Goal: Task Accomplishment & Management: Manage account settings

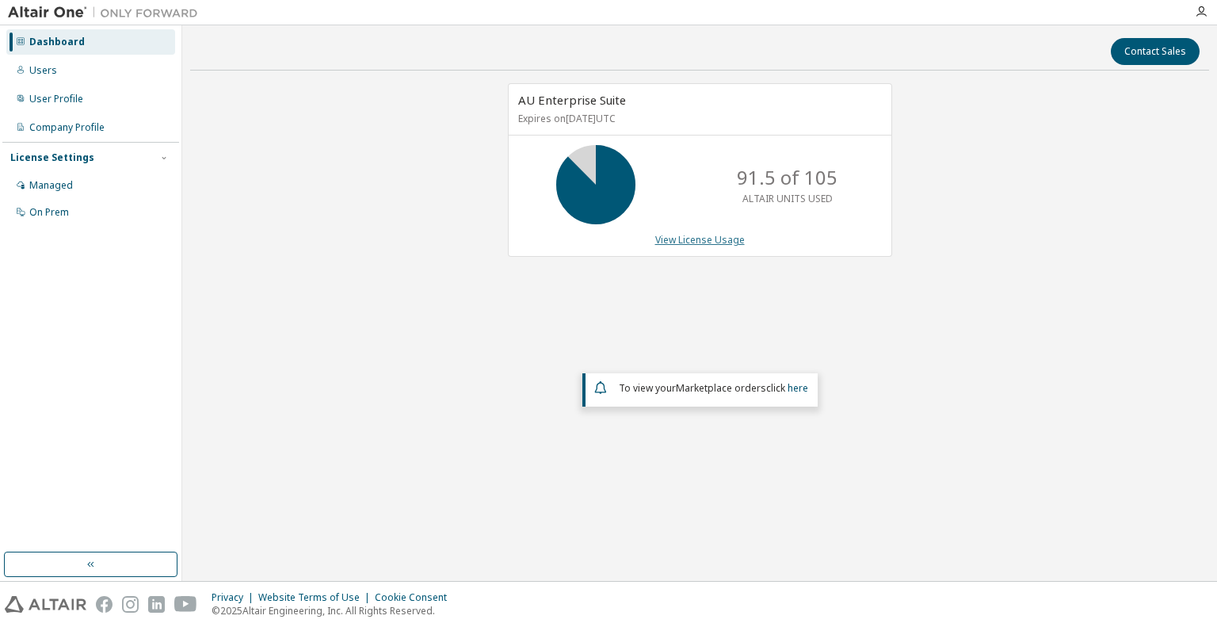
click at [688, 238] on link "View License Usage" at bounding box center [700, 239] width 90 height 13
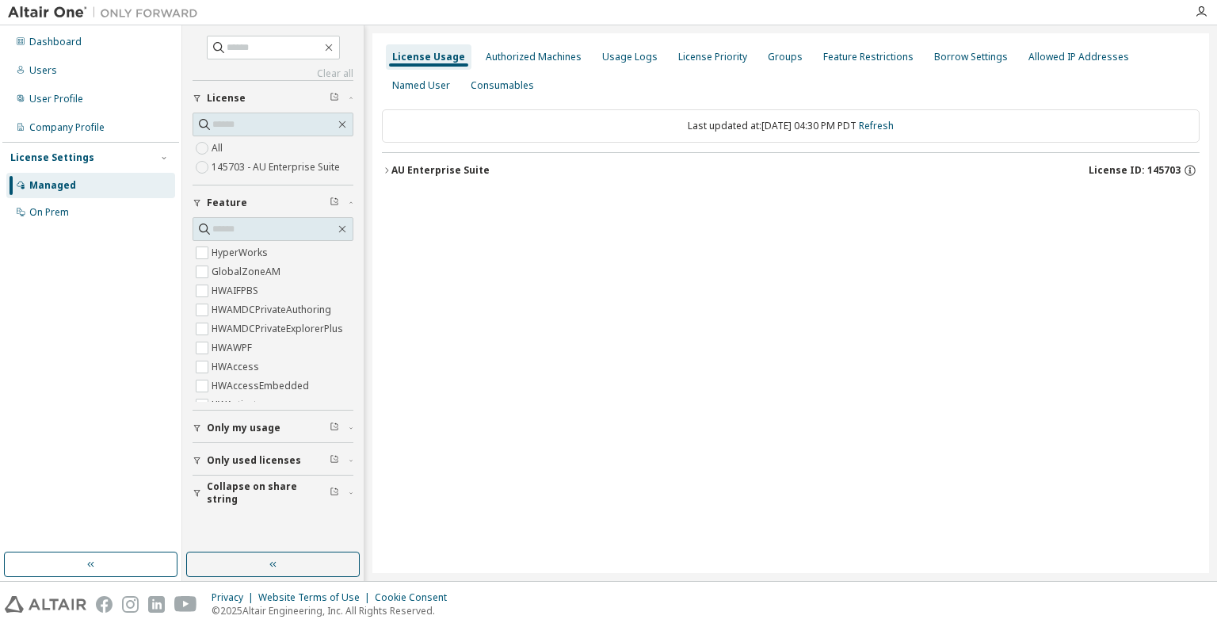
click at [445, 174] on div "AU Enterprise Suite" at bounding box center [440, 170] width 98 height 13
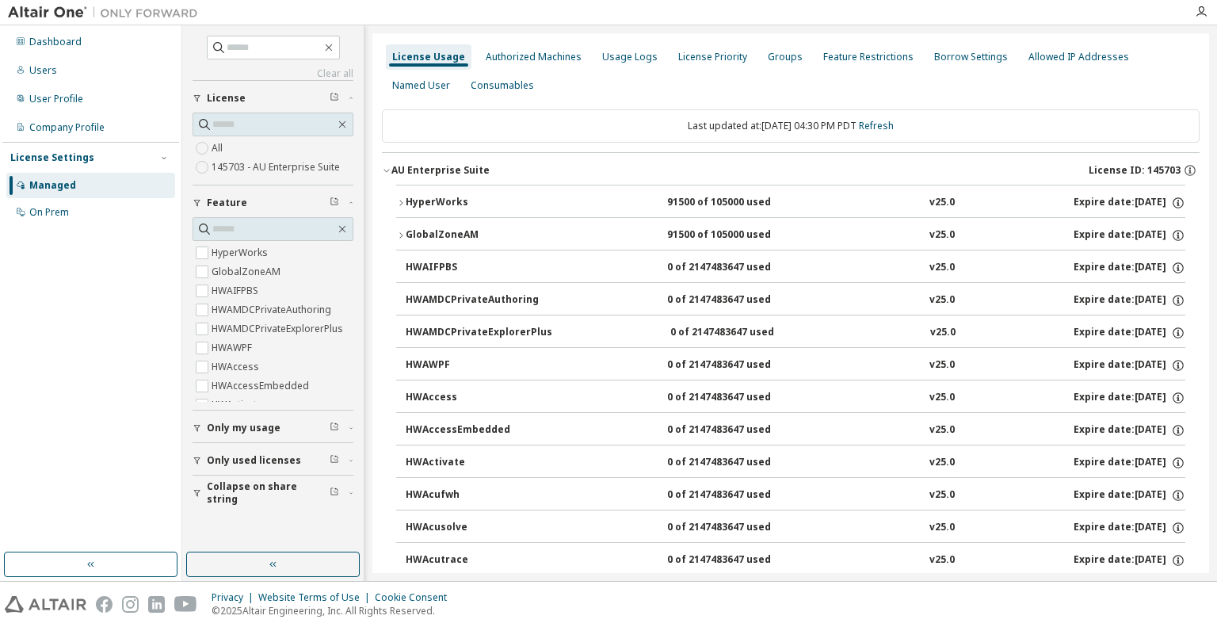
click at [446, 197] on div "HyperWorks" at bounding box center [477, 203] width 143 height 14
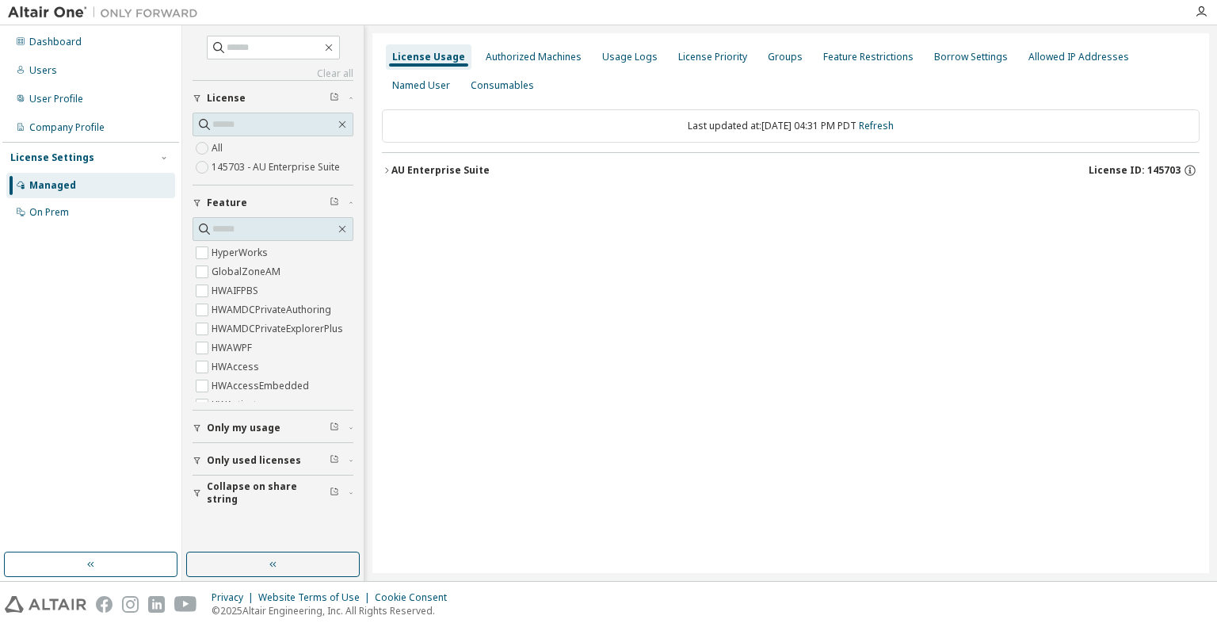
click at [438, 169] on div "AU Enterprise Suite" at bounding box center [440, 170] width 98 height 13
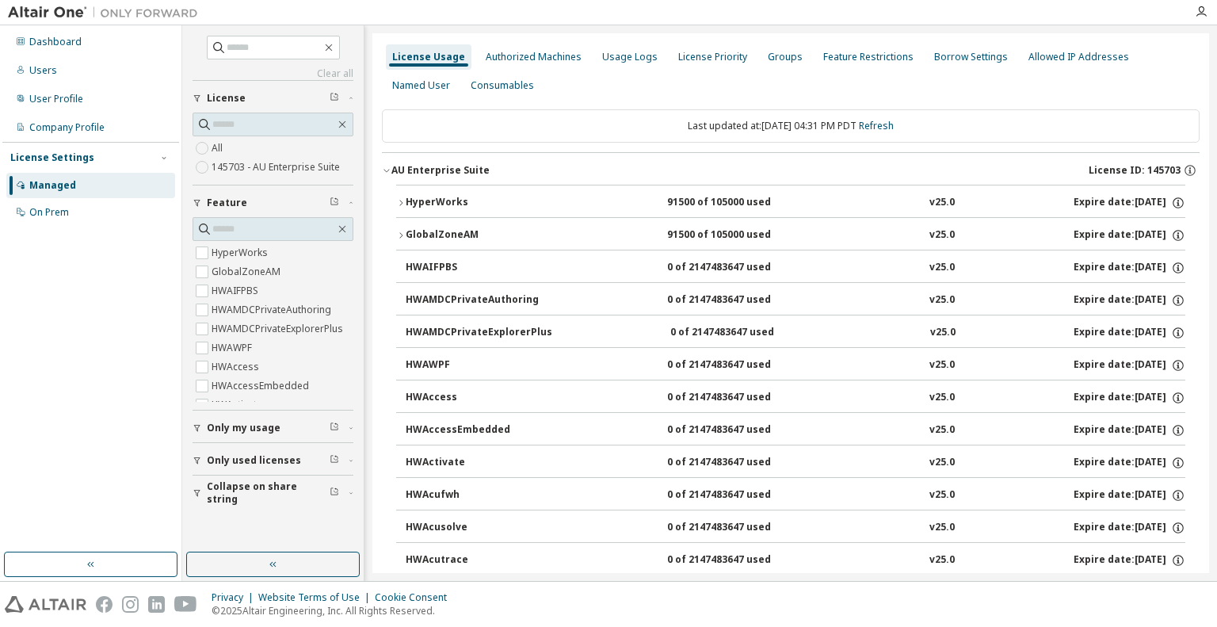
click at [406, 199] on div "HyperWorks" at bounding box center [477, 203] width 143 height 14
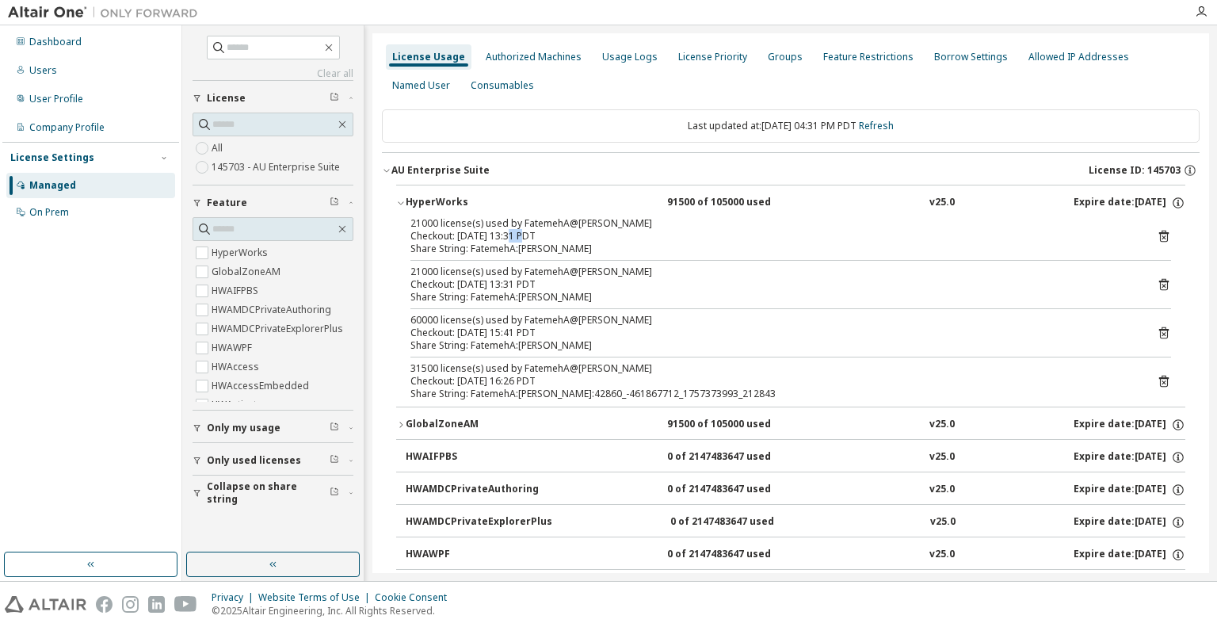
drag, startPoint x: 510, startPoint y: 234, endPoint x: 525, endPoint y: 233, distance: 14.3
click at [525, 233] on div "Checkout: [DATE] 13:31 PDT" at bounding box center [771, 236] width 723 height 13
drag, startPoint x: 509, startPoint y: 280, endPoint x: 524, endPoint y: 284, distance: 15.6
click at [523, 284] on div "Checkout: [DATE] 13:31 PDT" at bounding box center [771, 284] width 723 height 13
drag, startPoint x: 510, startPoint y: 331, endPoint x: 523, endPoint y: 329, distance: 12.9
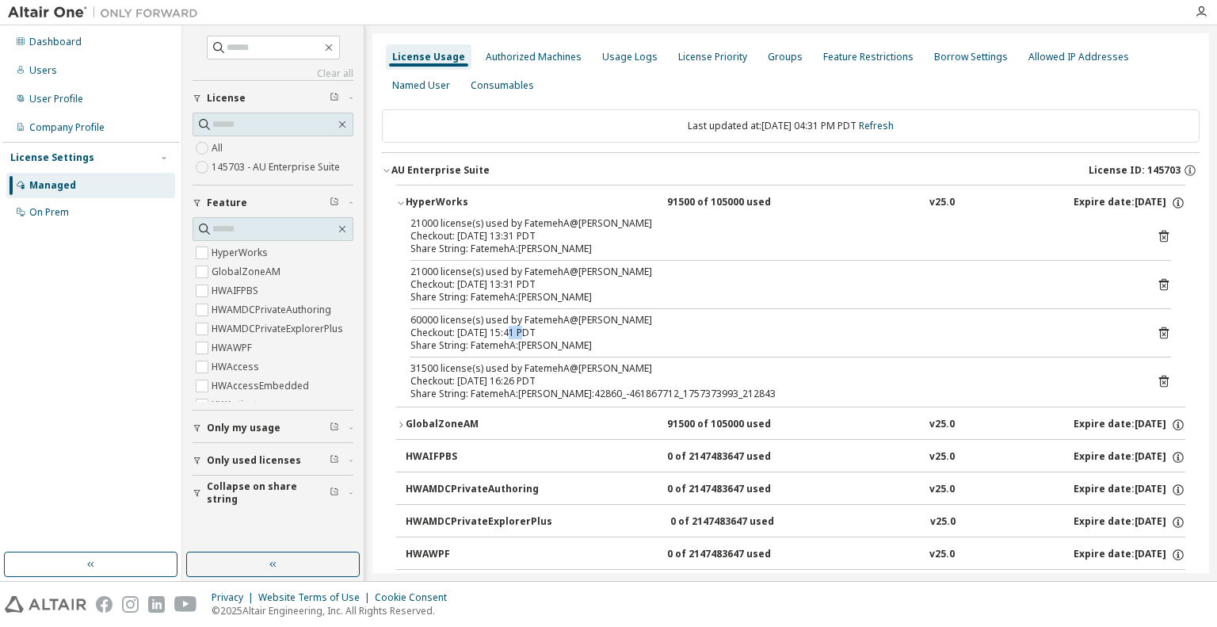
click at [523, 329] on div "Checkout: [DATE] 15:41 PDT" at bounding box center [771, 332] width 723 height 13
click at [623, 326] on div "Checkout: [DATE] 15:41 PDT" at bounding box center [771, 332] width 723 height 13
drag, startPoint x: 483, startPoint y: 380, endPoint x: 498, endPoint y: 380, distance: 14.3
click at [498, 380] on div "Checkout: [DATE] 16:26 PDT" at bounding box center [771, 381] width 723 height 13
drag, startPoint x: 487, startPoint y: 341, endPoint x: 498, endPoint y: 341, distance: 11.1
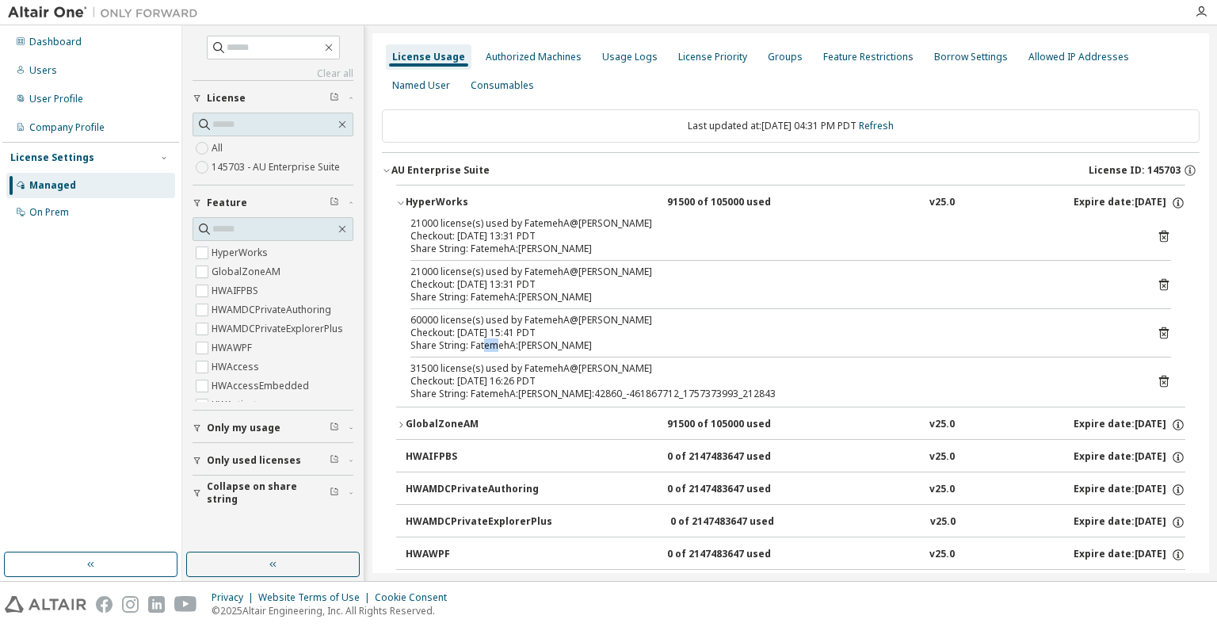
click at [498, 341] on div "Share String: FatemehA:[PERSON_NAME]" at bounding box center [771, 345] width 723 height 13
drag, startPoint x: 486, startPoint y: 277, endPoint x: 494, endPoint y: 275, distance: 8.9
click at [494, 275] on div "21000 license(s) used by FatemehA@Fatemeh Checkout: 2025-09-08 13:31 PDT" at bounding box center [771, 277] width 723 height 25
drag, startPoint x: 494, startPoint y: 226, endPoint x: 510, endPoint y: 221, distance: 16.5
click at [510, 221] on div "21000 license(s) used by FatemehA@Fatemeh Checkout: 2025-09-08 13:31 PDT" at bounding box center [771, 229] width 723 height 25
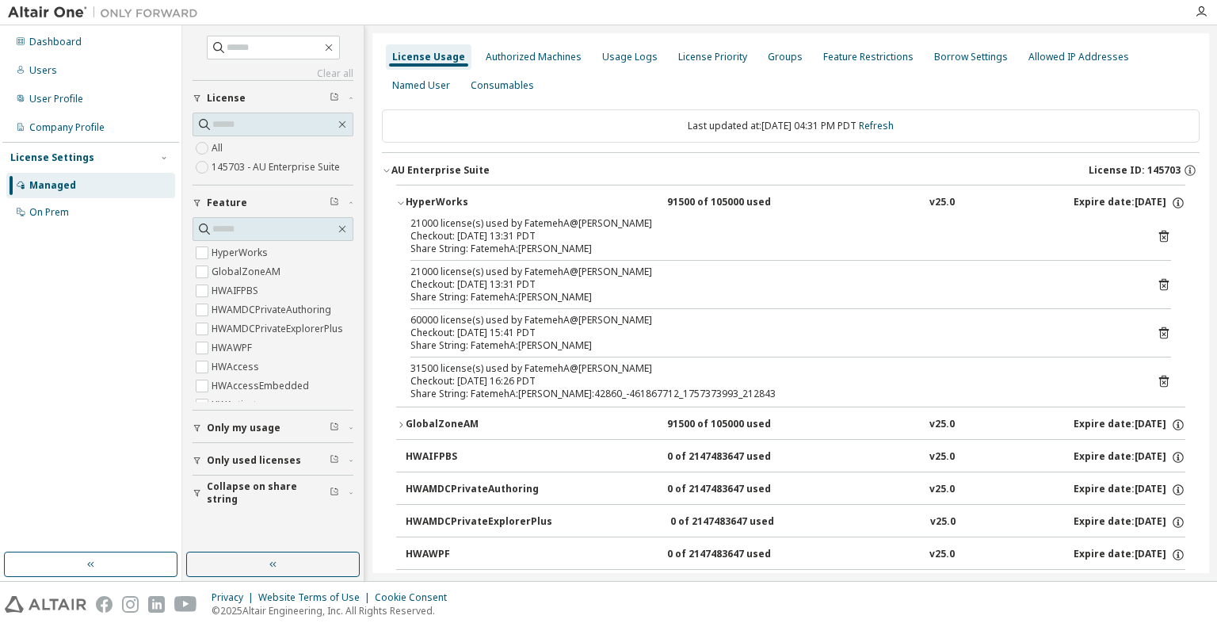
click at [533, 368] on div "31500 license(s) used by FatemehA@[PERSON_NAME]" at bounding box center [771, 368] width 723 height 13
drag, startPoint x: 413, startPoint y: 283, endPoint x: 452, endPoint y: 288, distance: 39.2
click at [452, 288] on div "Checkout: [DATE] 13:31 PDT" at bounding box center [771, 284] width 723 height 13
drag, startPoint x: 417, startPoint y: 238, endPoint x: 444, endPoint y: 250, distance: 29.4
click at [444, 240] on div "Checkout: [DATE] 13:31 PDT" at bounding box center [771, 236] width 723 height 13
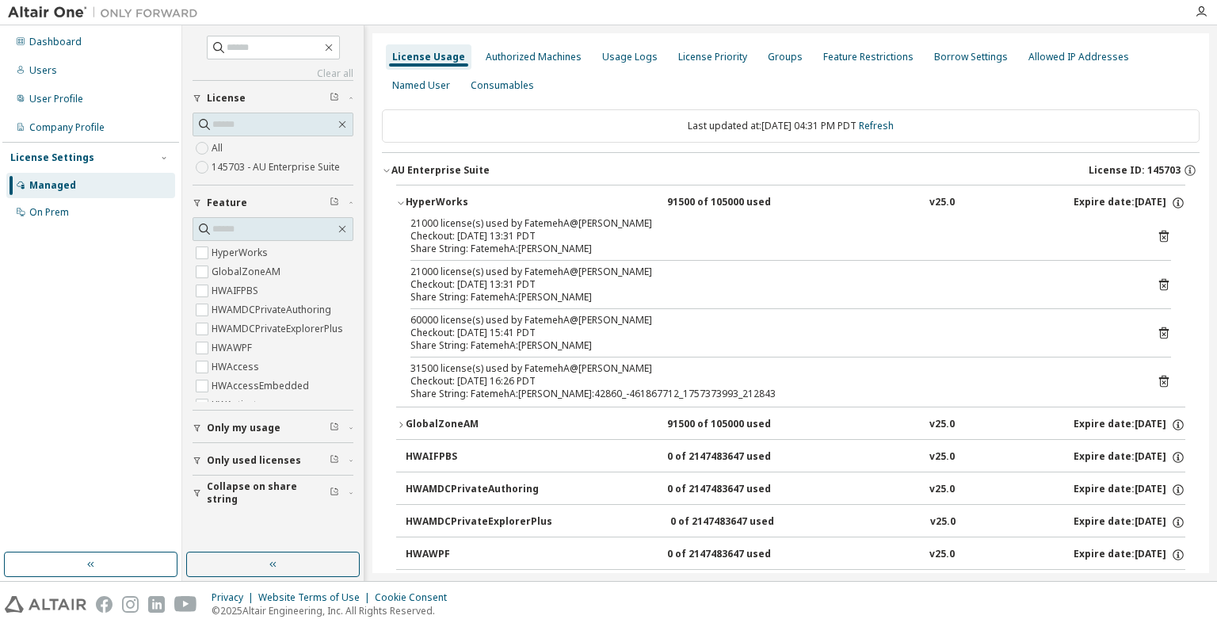
drag, startPoint x: 428, startPoint y: 329, endPoint x: 417, endPoint y: 337, distance: 13.6
click at [426, 329] on div "Checkout: [DATE] 15:41 PDT" at bounding box center [771, 332] width 723 height 13
drag, startPoint x: 424, startPoint y: 342, endPoint x: 466, endPoint y: 348, distance: 42.4
click at [466, 347] on div "21000 license(s) used by FatemehA@Fatemeh Checkout: 2025-09-08 13:31 PDT Share …" at bounding box center [790, 311] width 789 height 189
drag, startPoint x: 410, startPoint y: 391, endPoint x: 514, endPoint y: 395, distance: 103.9
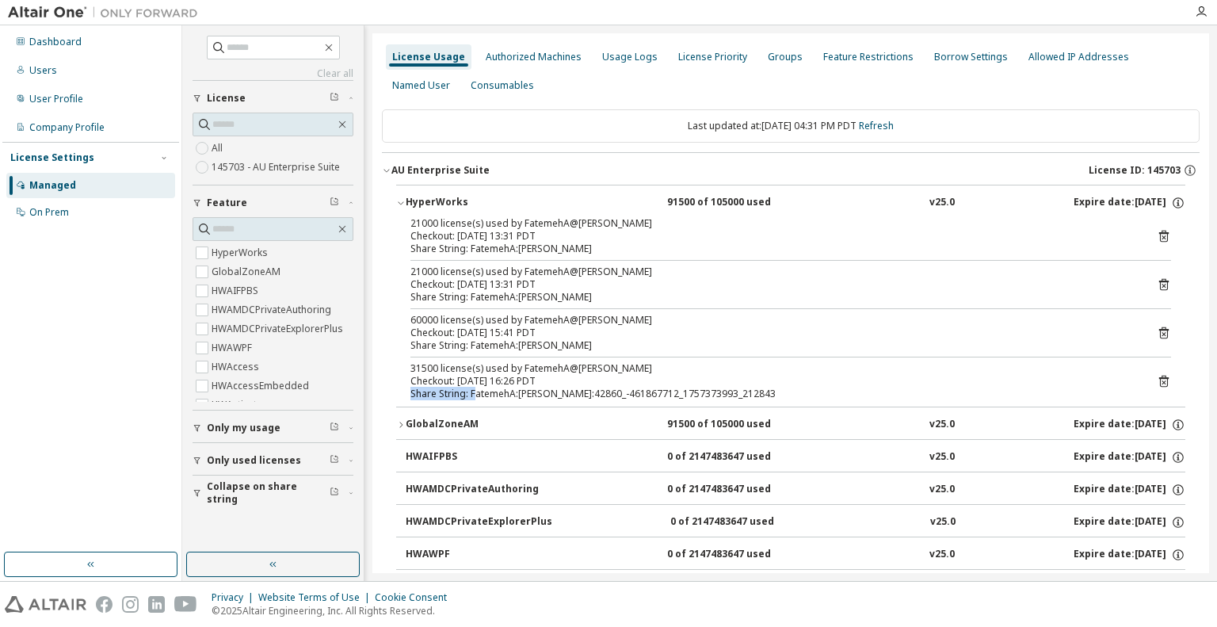
click at [509, 395] on div "Share String: FatemehA:[PERSON_NAME]:42860_-461867712_1757373993_212843" at bounding box center [771, 393] width 723 height 13
click at [416, 379] on div "Checkout: [DATE] 16:26 PDT" at bounding box center [771, 381] width 723 height 13
drag, startPoint x: 412, startPoint y: 349, endPoint x: 477, endPoint y: 343, distance: 65.3
click at [477, 343] on div "Share String: FatemehA:[PERSON_NAME]" at bounding box center [771, 345] width 723 height 13
drag, startPoint x: 463, startPoint y: 291, endPoint x: 540, endPoint y: 289, distance: 77.7
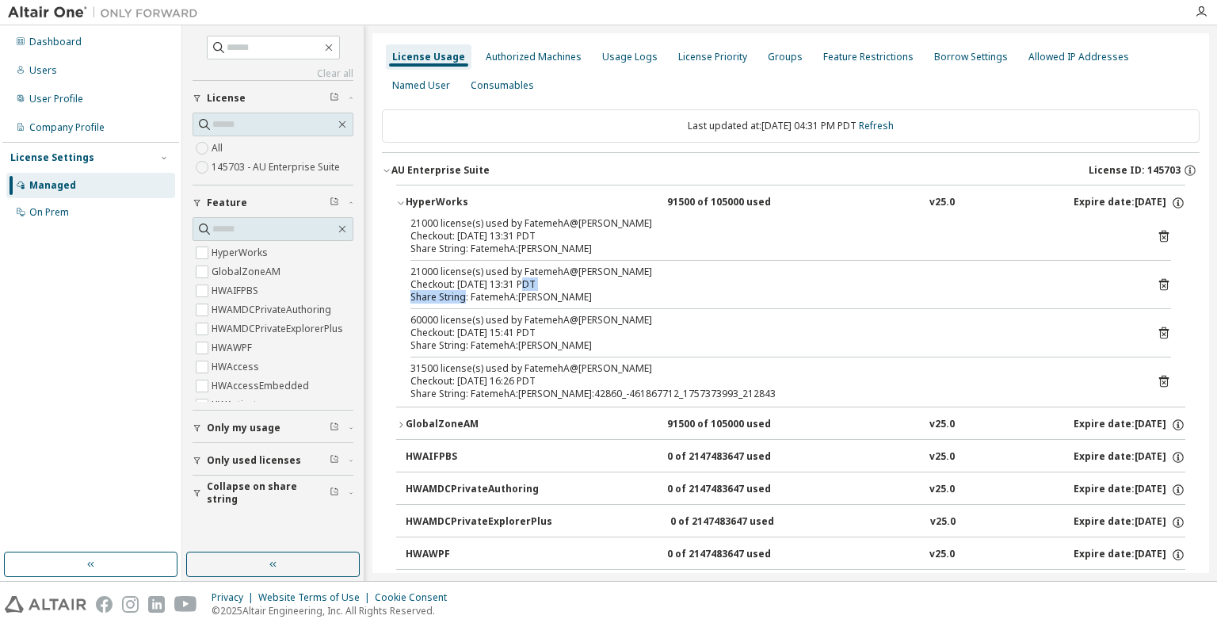
click at [540, 289] on div "21000 license(s) used by FatemehA@Fatemeh Checkout: 2025-09-08 13:31 PDT Share …" at bounding box center [771, 284] width 723 height 38
drag, startPoint x: 723, startPoint y: 315, endPoint x: 725, endPoint y: 327, distance: 12.1
click at [723, 315] on div "60000 license(s) used by FatemehA@[PERSON_NAME]" at bounding box center [771, 320] width 723 height 13
drag, startPoint x: 406, startPoint y: 366, endPoint x: 466, endPoint y: 367, distance: 59.4
click at [466, 367] on div "21000 license(s) used by FatemehA@Fatemeh Checkout: 2025-09-08 13:31 PDT Share …" at bounding box center [790, 311] width 789 height 189
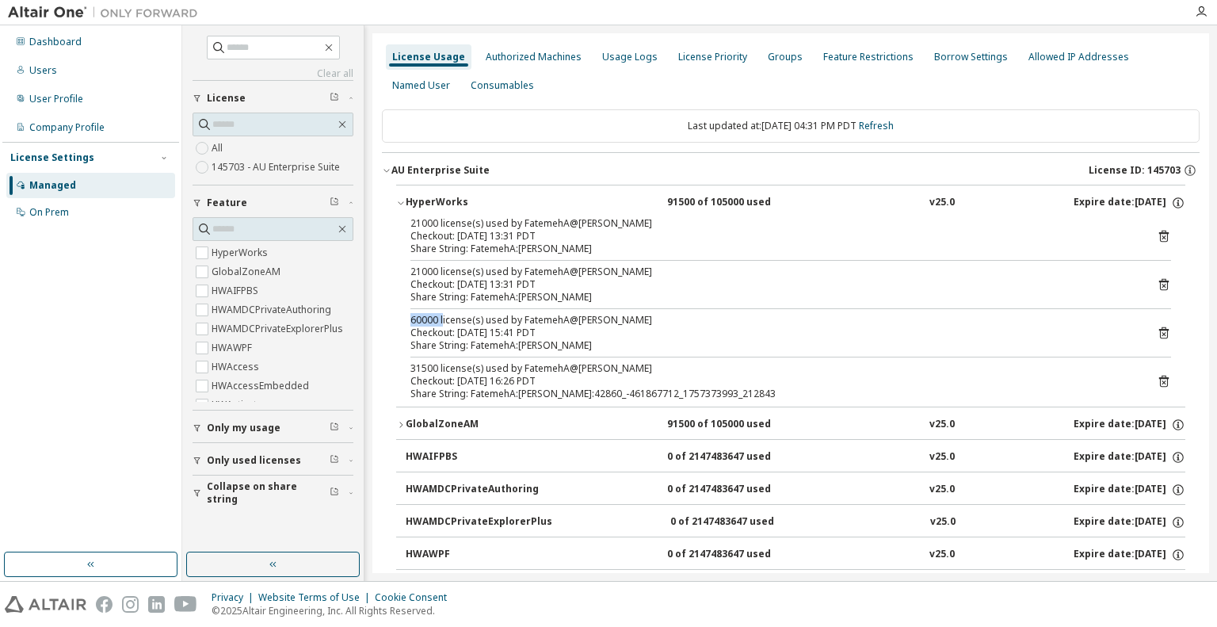
drag, startPoint x: 412, startPoint y: 318, endPoint x: 442, endPoint y: 319, distance: 30.2
click at [442, 319] on div "60000 license(s) used by FatemehA@[PERSON_NAME]" at bounding box center [771, 320] width 723 height 13
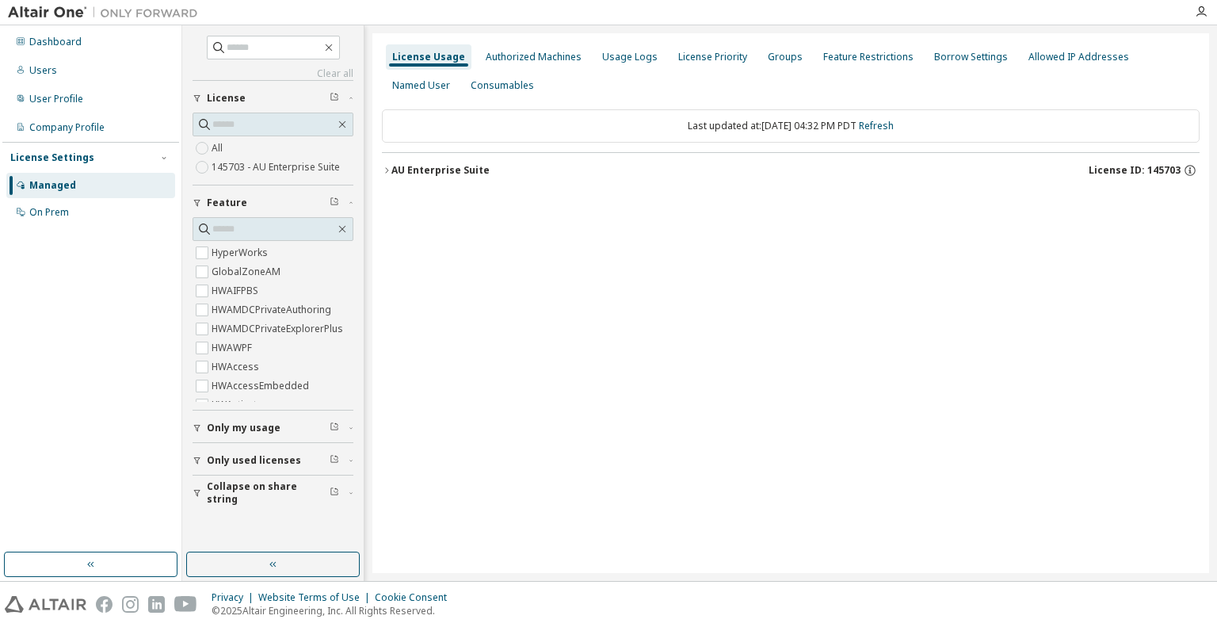
click at [433, 166] on div "AU Enterprise Suite" at bounding box center [440, 170] width 98 height 13
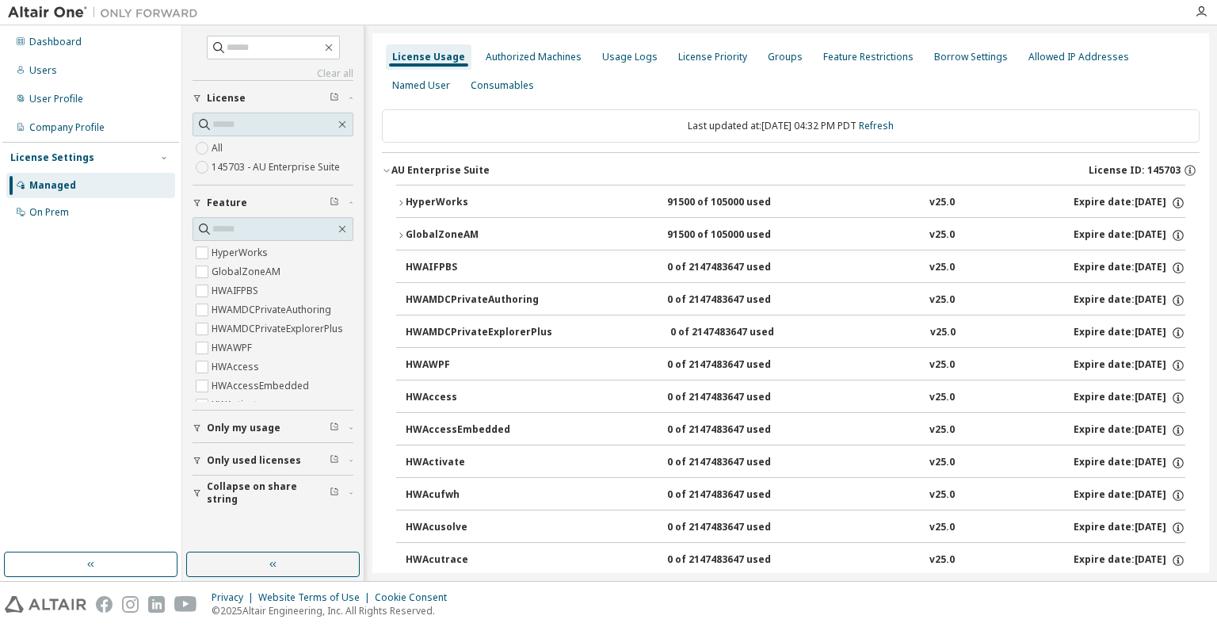
click at [421, 200] on div "HyperWorks" at bounding box center [477, 203] width 143 height 14
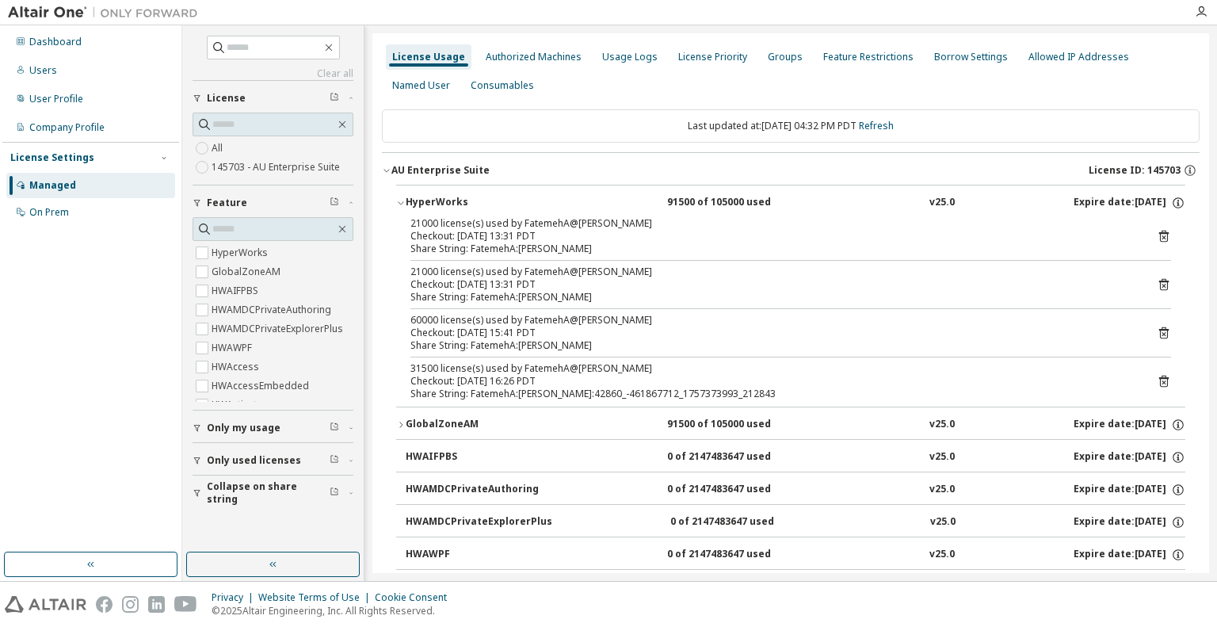
click at [421, 200] on div "HyperWorks" at bounding box center [477, 203] width 143 height 14
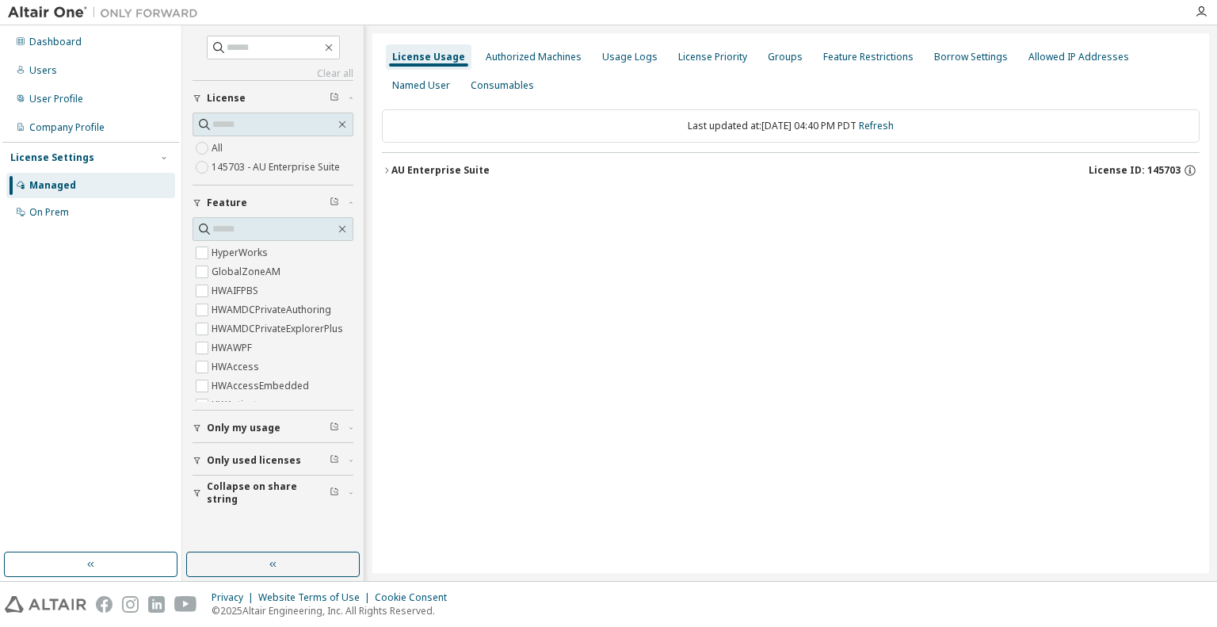
click at [460, 174] on div "AU Enterprise Suite" at bounding box center [440, 170] width 98 height 13
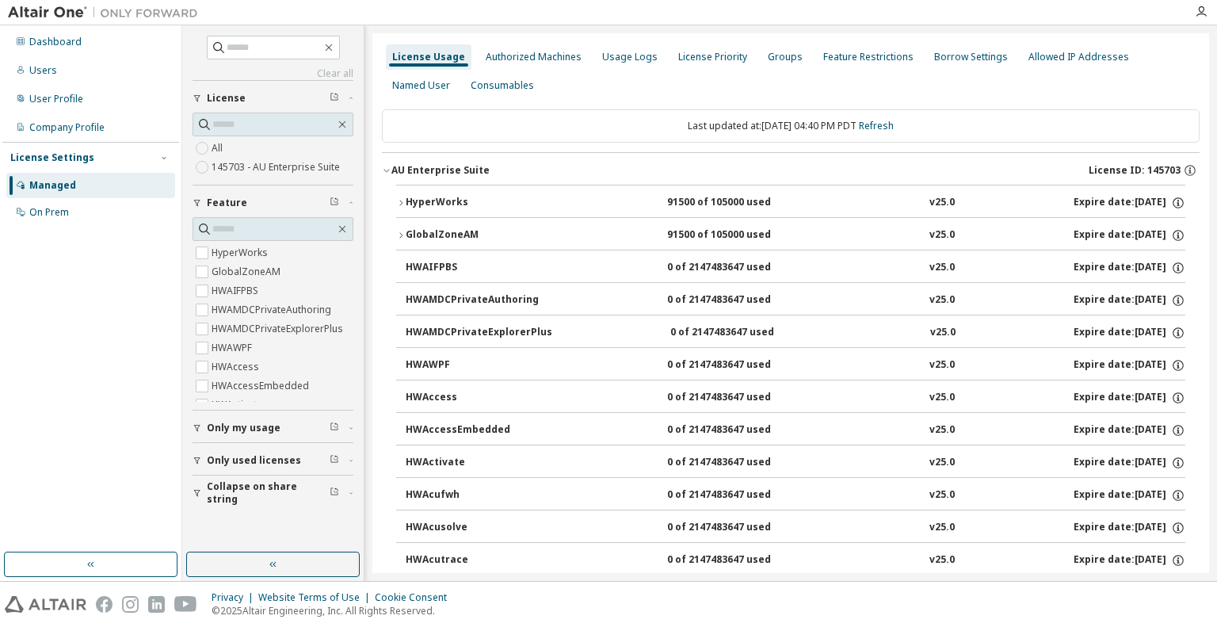
click at [398, 203] on icon "button" at bounding box center [401, 203] width 10 height 10
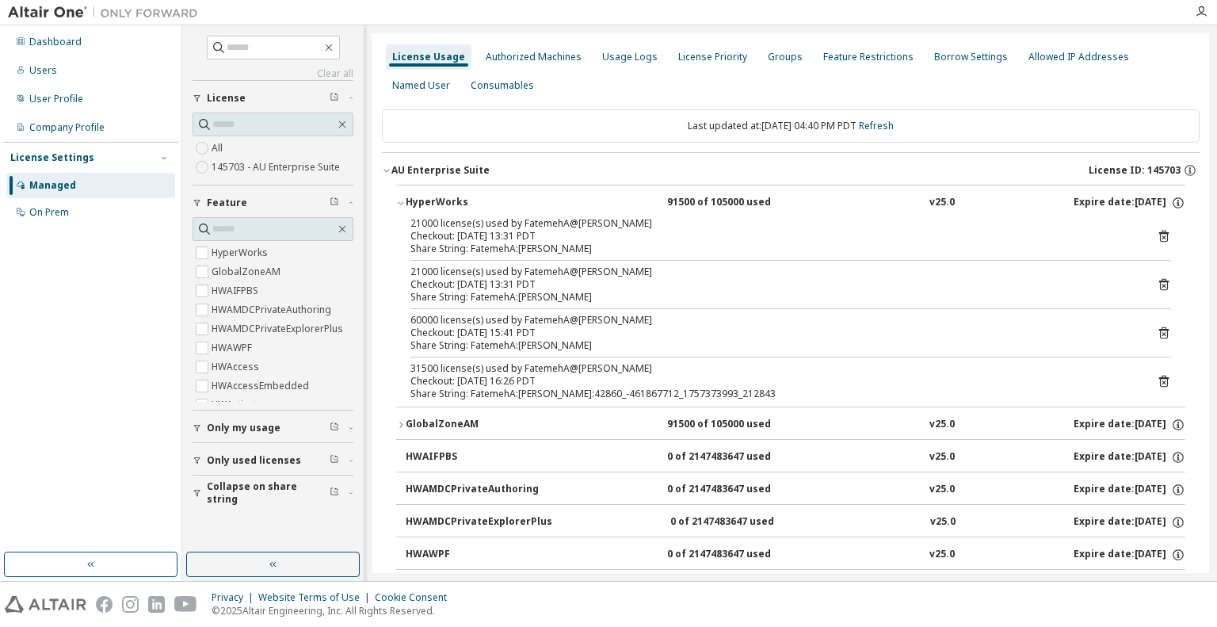
drag, startPoint x: 662, startPoint y: 199, endPoint x: 788, endPoint y: 199, distance: 126.8
click at [788, 199] on div "91500 of 105000 used" at bounding box center [738, 203] width 143 height 14
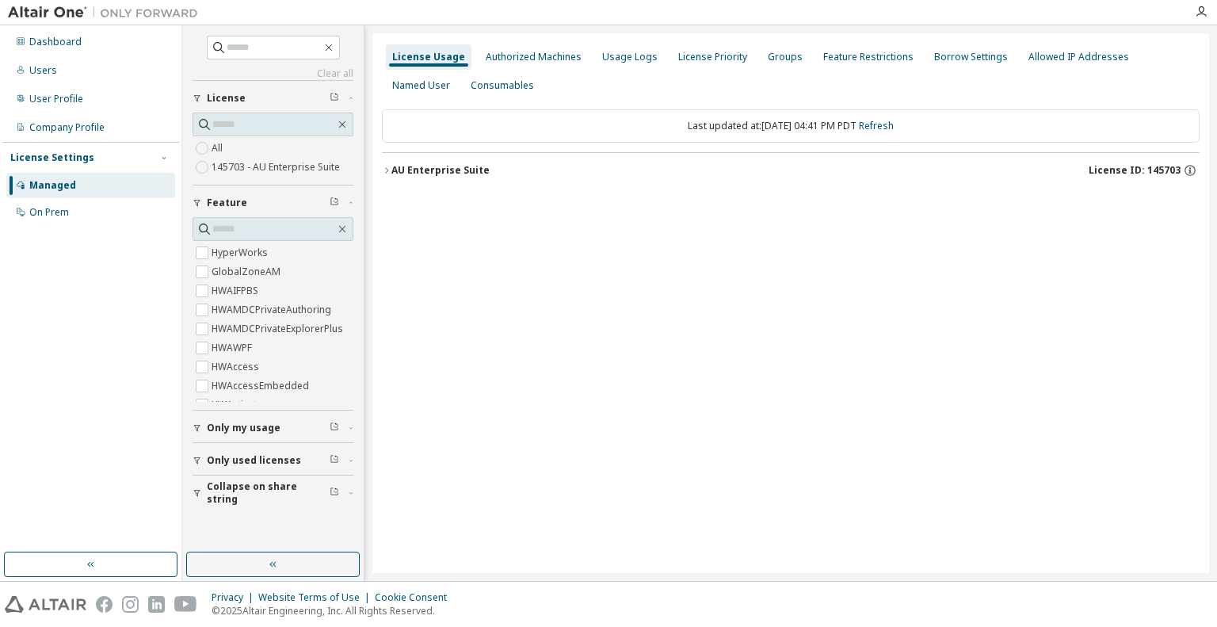
click at [399, 177] on div "AU Enterprise Suite License ID: 145703" at bounding box center [795, 170] width 808 height 14
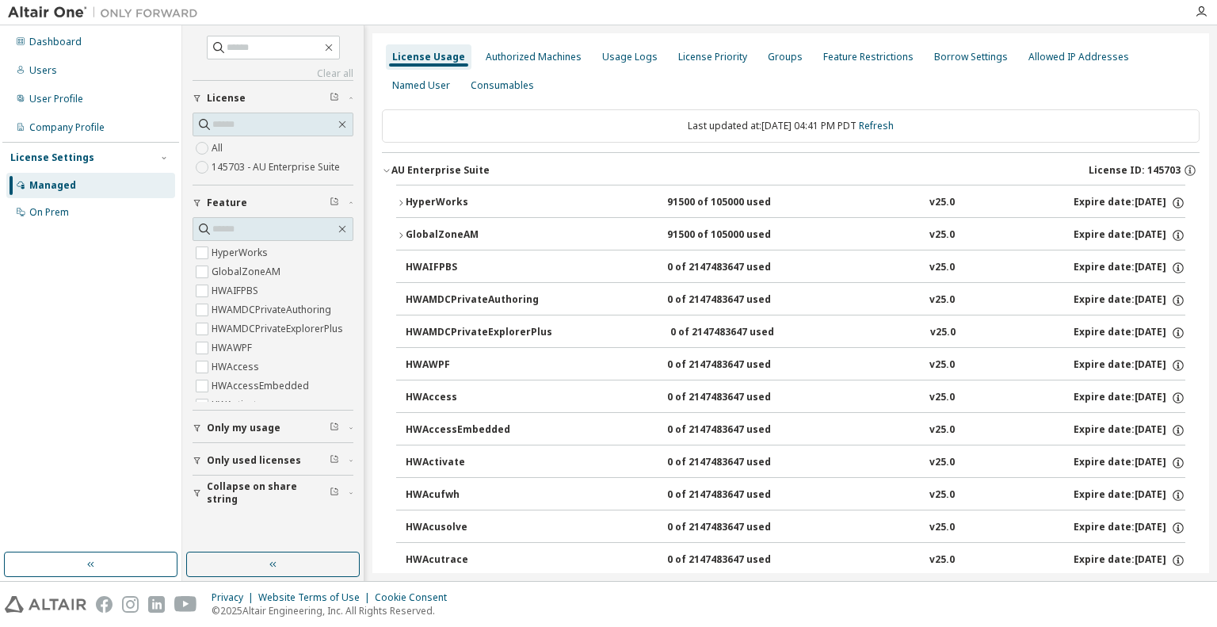
click at [399, 191] on button "HyperWorks 91500 of 105000 used v25.0 Expire date: [DATE]" at bounding box center [790, 202] width 789 height 35
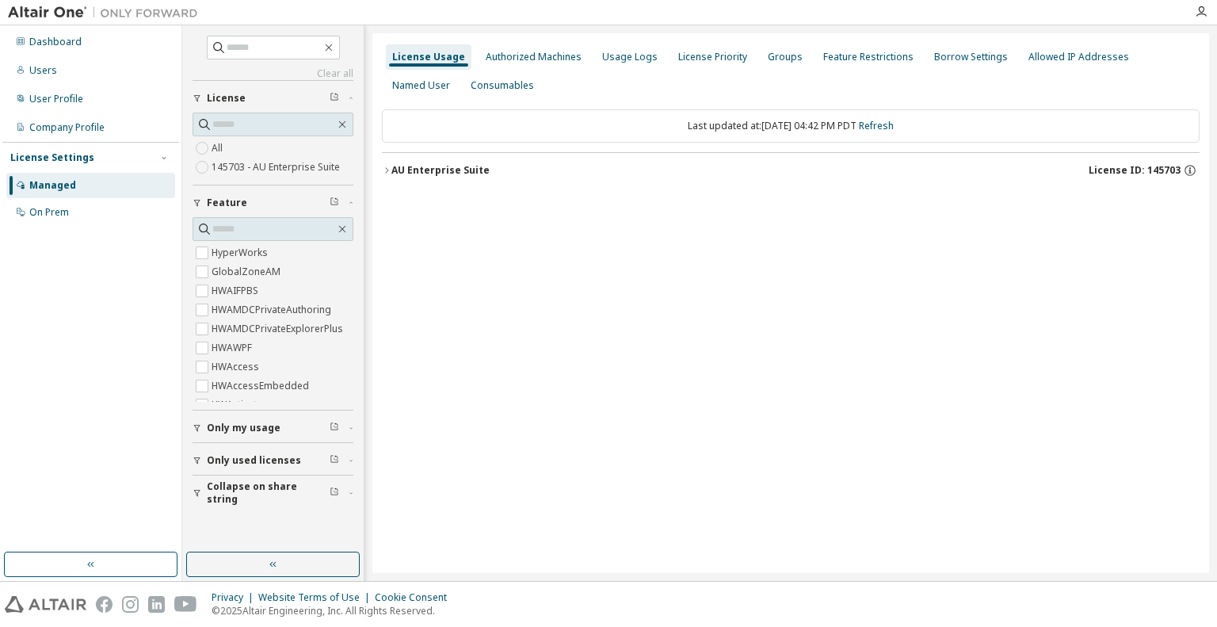
click at [403, 179] on button "AU Enterprise Suite License ID: 145703" at bounding box center [791, 170] width 818 height 35
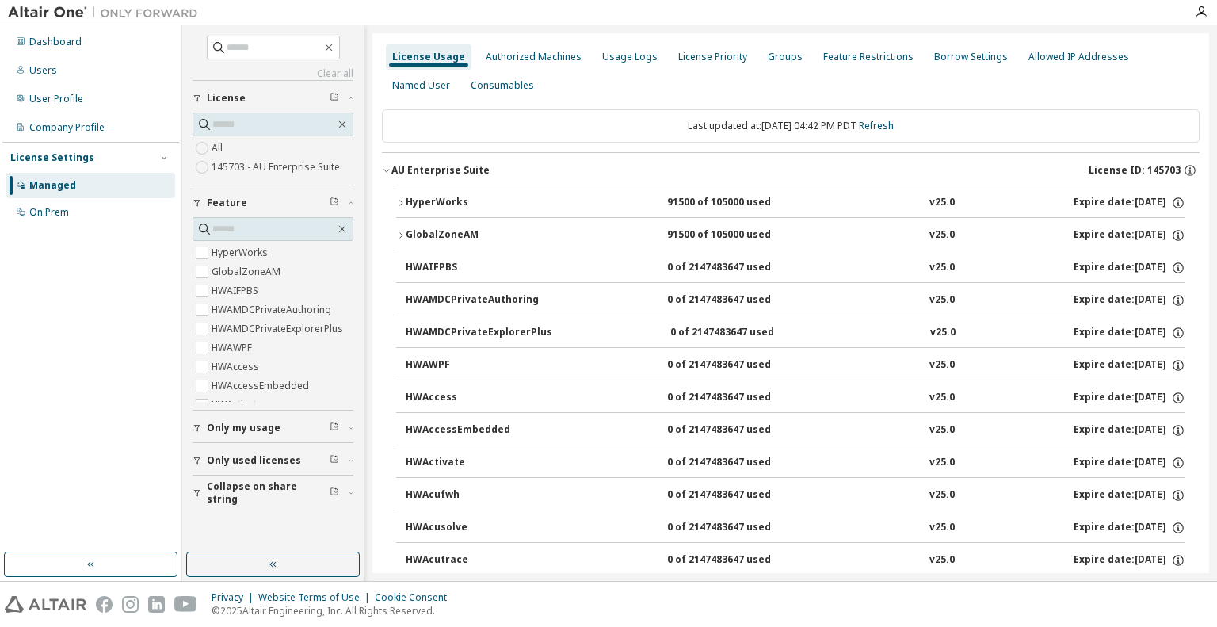
click at [418, 192] on button "HyperWorks 91500 of 105000 used v25.0 Expire date: [DATE]" at bounding box center [790, 202] width 789 height 35
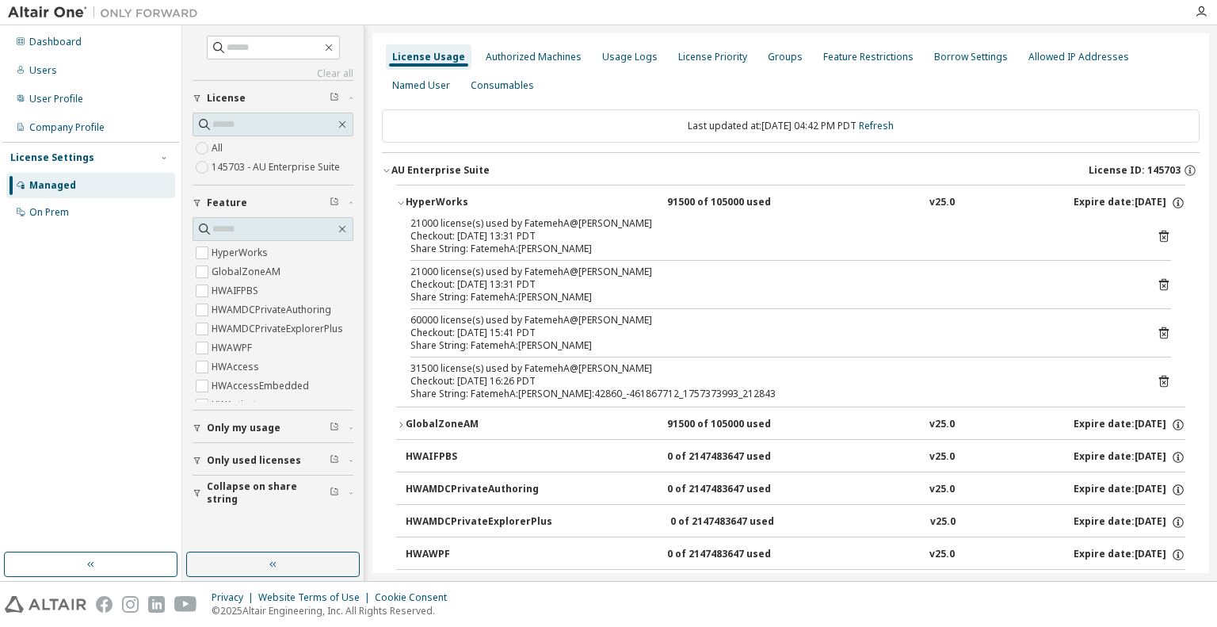
click at [439, 413] on button "GlobalZoneAM 91500 of 105000 used v25.0 Expire date: [DATE]" at bounding box center [790, 424] width 789 height 35
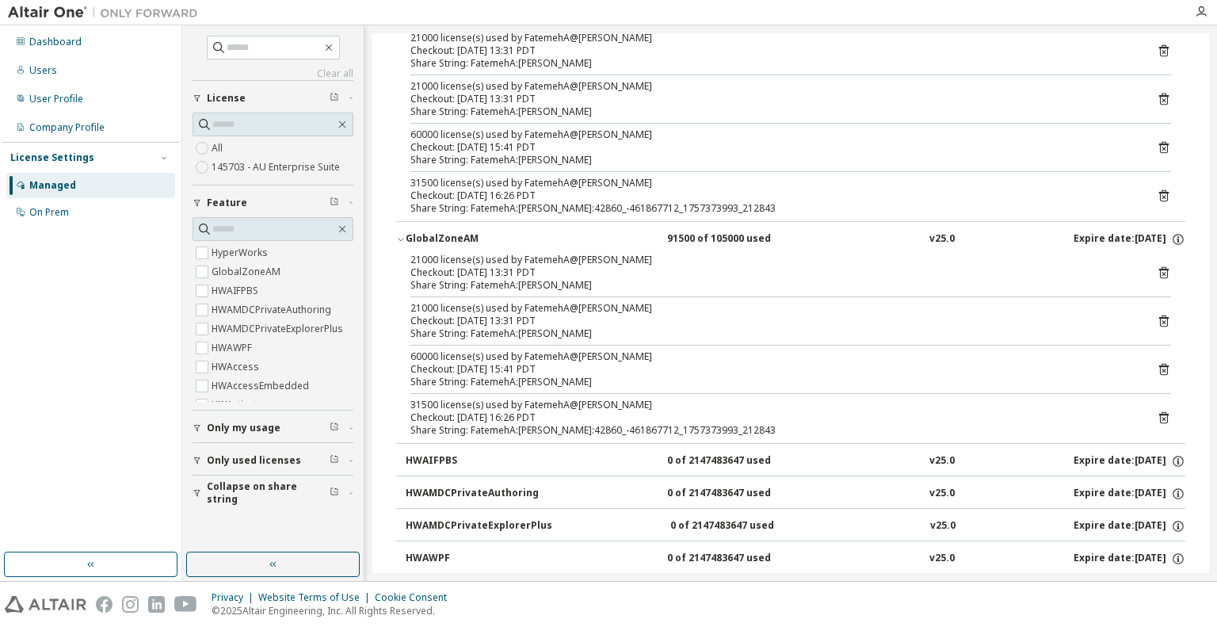
scroll to position [185, 0]
